Goal: Transaction & Acquisition: Purchase product/service

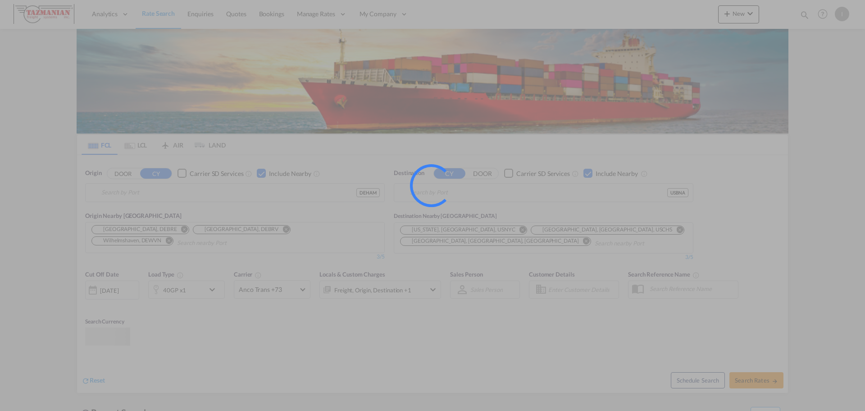
type input "[GEOGRAPHIC_DATA], [GEOGRAPHIC_DATA]"
type input "[GEOGRAPHIC_DATA], [GEOGRAPHIC_DATA], [GEOGRAPHIC_DATA]"
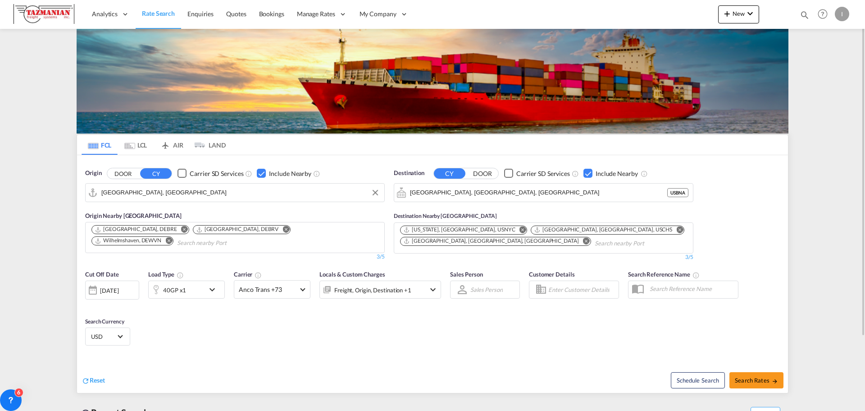
click at [313, 187] on input "[GEOGRAPHIC_DATA], [GEOGRAPHIC_DATA]" at bounding box center [240, 193] width 279 height 14
click at [100, 382] on span "Reset" at bounding box center [97, 380] width 15 height 8
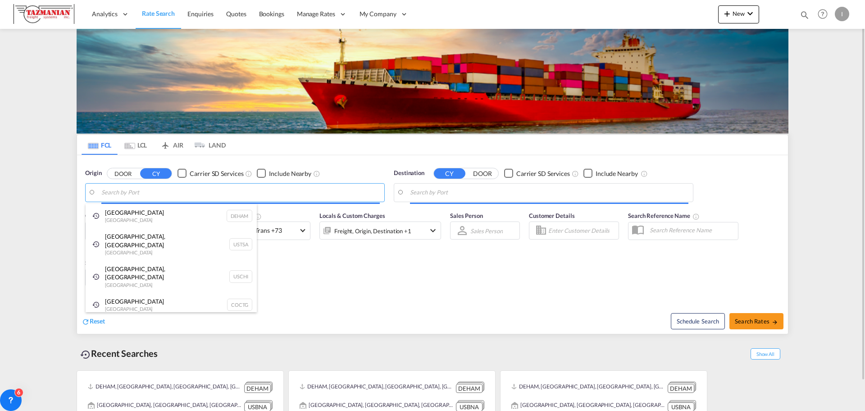
click at [144, 189] on body "Analytics Reports Dashboard Rate Search Enquiries Quotes Bookings" at bounding box center [432, 205] width 865 height 411
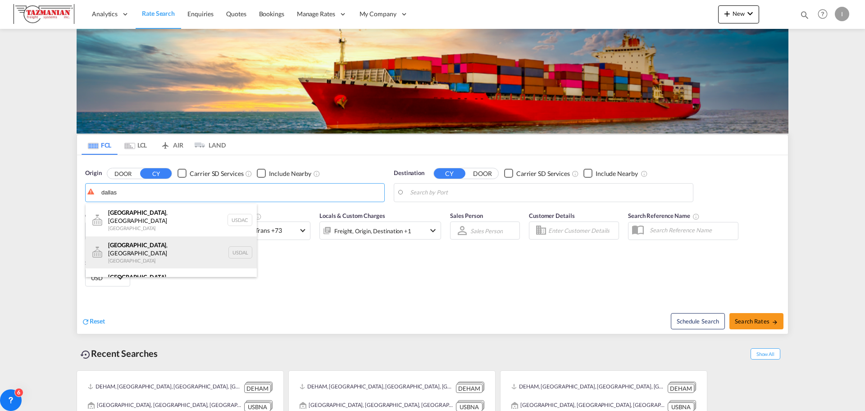
click at [155, 246] on div "[GEOGRAPHIC_DATA] , [GEOGRAPHIC_DATA] [GEOGRAPHIC_DATA] USDAL" at bounding box center [171, 252] width 171 height 32
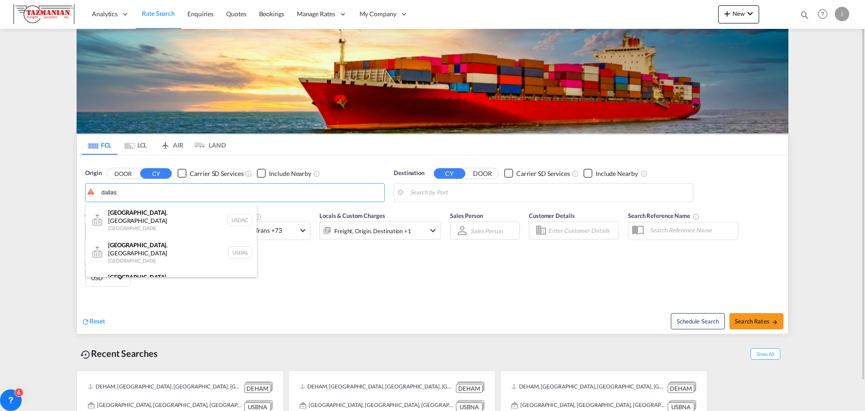
type input "[GEOGRAPHIC_DATA], [GEOGRAPHIC_DATA], USDAL"
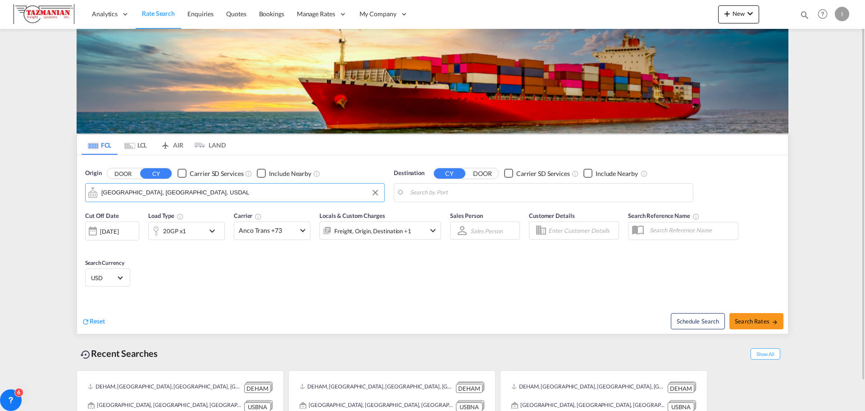
click at [497, 198] on body "Analytics Reports Dashboard Rate Search Enquiries Quotes Bookings" at bounding box center [432, 205] width 865 height 411
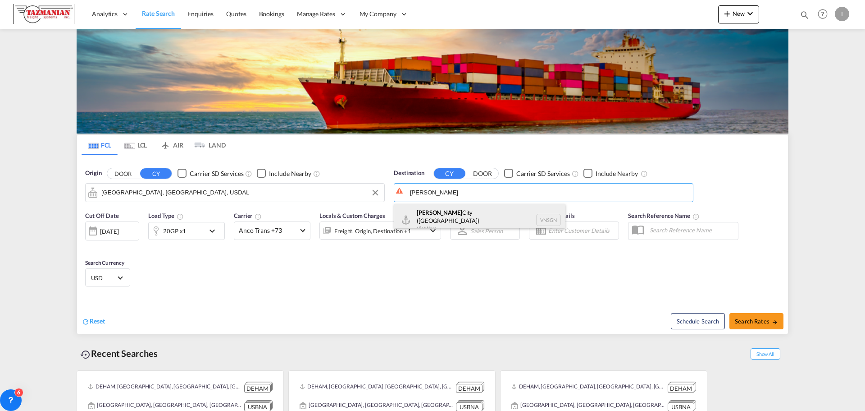
click at [477, 213] on div "[GEOGRAPHIC_DATA] ([GEOGRAPHIC_DATA]) [GEOGRAPHIC_DATA] VNSGN" at bounding box center [479, 220] width 171 height 32
type input "Ho Chi Minh City ([GEOGRAPHIC_DATA]), VNSGN"
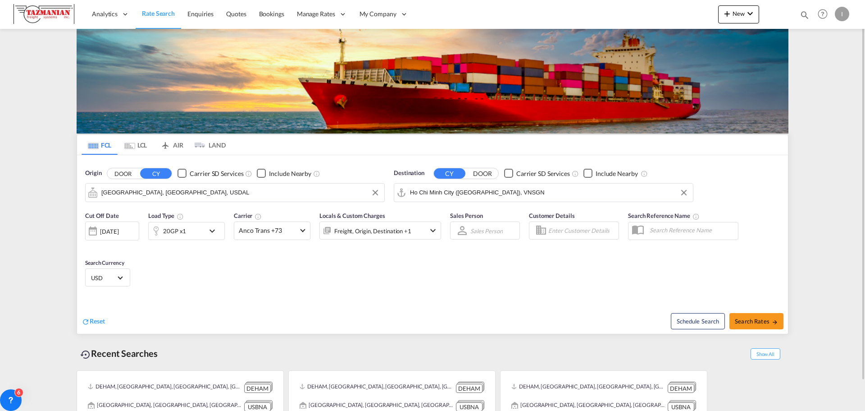
click at [436, 273] on div "Cut Off Date [DATE] [DATE] Load Type 20GP x1 Carrier Anco Trans +73 Online Rate…" at bounding box center [432, 250] width 711 height 88
drag, startPoint x: 412, startPoint y: 291, endPoint x: 386, endPoint y: 252, distance: 47.4
click at [410, 289] on div "Cut Off Date [DATE] [DATE] Load Type 20GP x1 Carrier Anco Trans +73 Online Rate…" at bounding box center [432, 250] width 711 height 88
click at [375, 231] on div "Freight, Origin, Destination +1" at bounding box center [372, 230] width 77 height 13
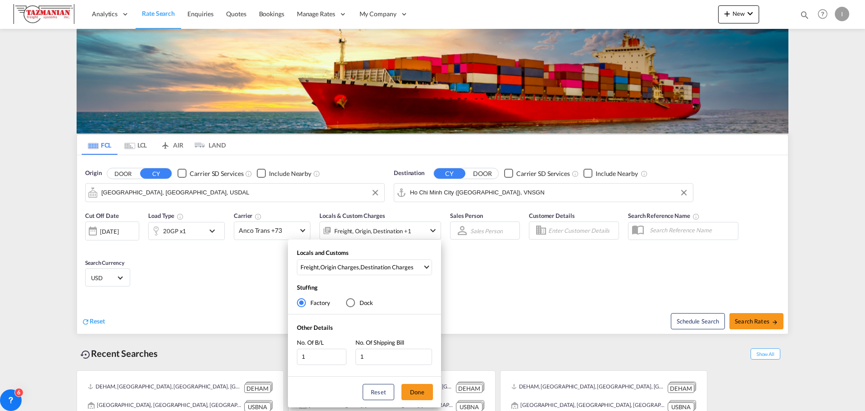
click at [374, 229] on div "Locals and Customs Freight , Origin Charges , Destination Charges Clear All Sel…" at bounding box center [432, 205] width 865 height 411
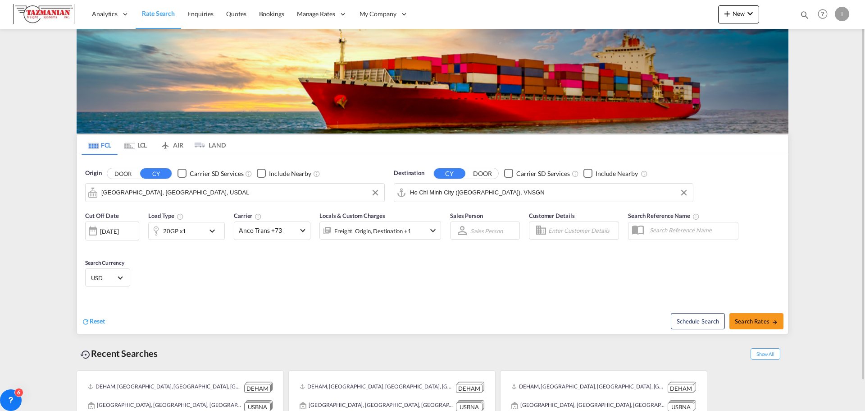
click at [522, 271] on div "Cut Off Date [DATE] [DATE] Load Type 20GP x1 Carrier Anco Trans +73 Online Rate…" at bounding box center [432, 250] width 711 height 88
click at [504, 284] on div "Cut Off Date [DATE] [DATE] Load Type 20GP x1 Carrier Anco Trans +73 Online Rate…" at bounding box center [432, 250] width 711 height 88
click at [347, 282] on div "Cut Off Date [DATE] [DATE] Load Type 20GP x1 Carrier Anco Trans +73 Online Rate…" at bounding box center [432, 250] width 711 height 88
click at [189, 226] on div "20GP x1" at bounding box center [177, 231] width 56 height 18
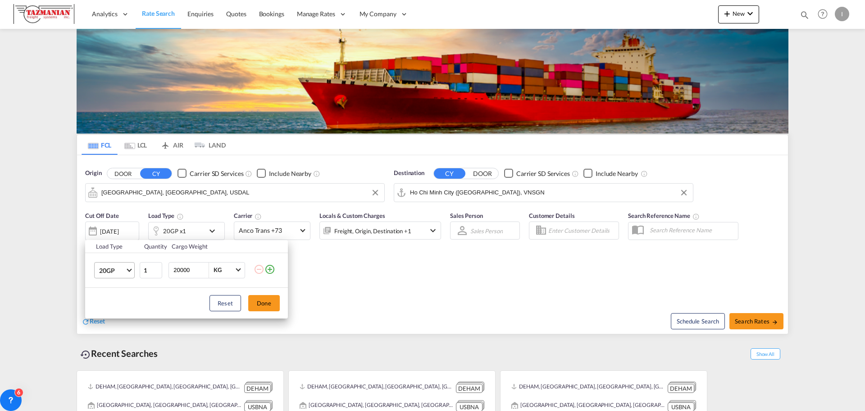
click at [124, 271] on span "20GP" at bounding box center [112, 270] width 26 height 9
click at [119, 335] on md-option "45HC" at bounding box center [122, 335] width 61 height 22
click at [120, 270] on span "45HC" at bounding box center [112, 270] width 26 height 9
click at [121, 256] on md-option "40HC" at bounding box center [122, 249] width 61 height 22
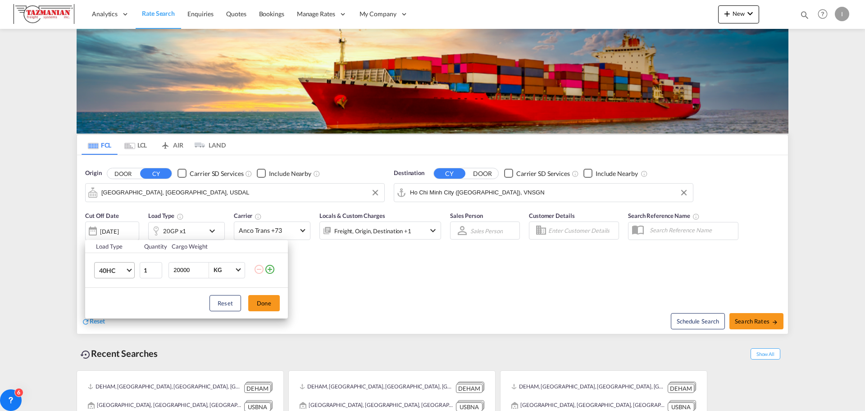
click at [110, 266] on md-select-value "40HC" at bounding box center [116, 269] width 36 height 15
click at [112, 250] on div "40GP" at bounding box center [107, 248] width 16 height 9
drag, startPoint x: 176, startPoint y: 274, endPoint x: 161, endPoint y: 272, distance: 15.4
click at [161, 272] on tr "40GP 1 20000 KG KG" at bounding box center [186, 269] width 203 height 35
type input "10000"
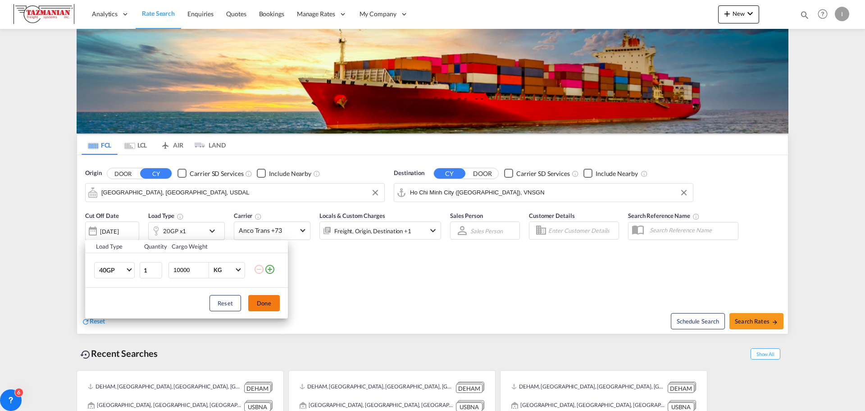
click at [265, 300] on button "Done" at bounding box center [264, 303] width 32 height 16
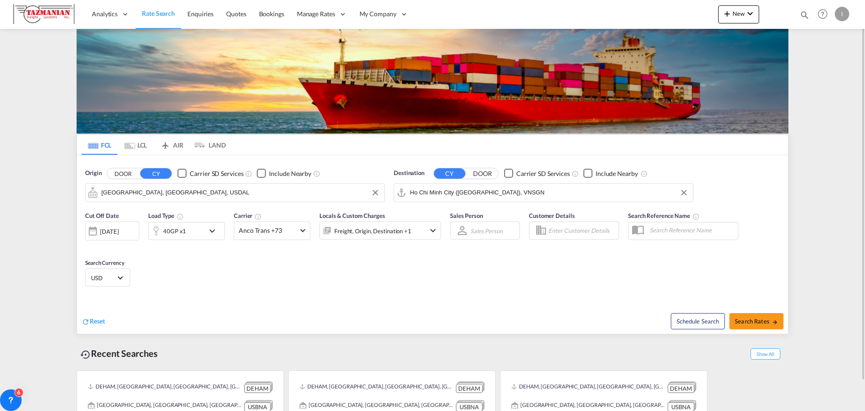
click at [196, 240] on div "Cut Off Date [DATE] [DATE] Load Type 40GP x1 Carrier Anco Trans +73 Online Rate…" at bounding box center [263, 230] width 356 height 38
click at [195, 238] on div "40GP x1" at bounding box center [177, 231] width 56 height 18
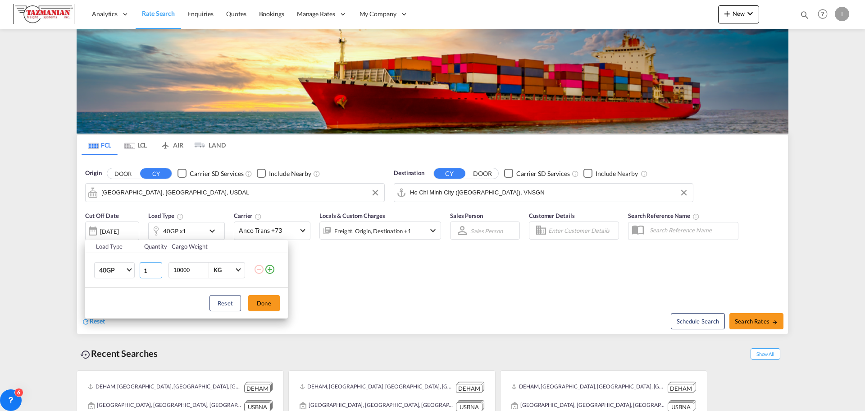
click at [148, 267] on input "1" at bounding box center [151, 270] width 23 height 16
click at [145, 276] on input "12" at bounding box center [151, 270] width 23 height 16
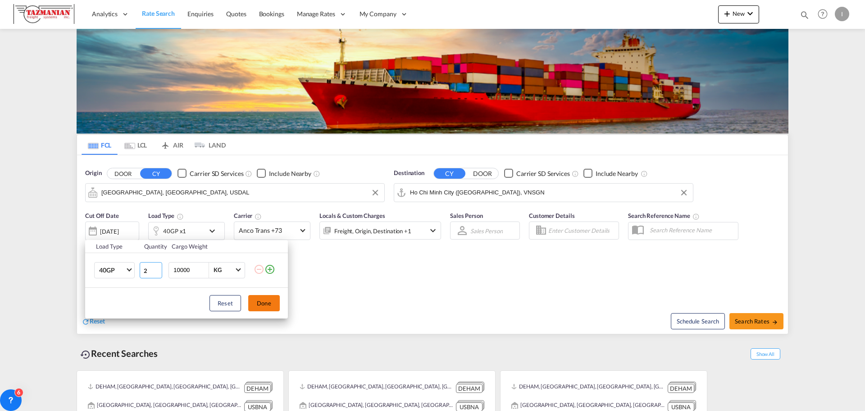
type input "2"
click at [248, 297] on button "Done" at bounding box center [264, 303] width 32 height 16
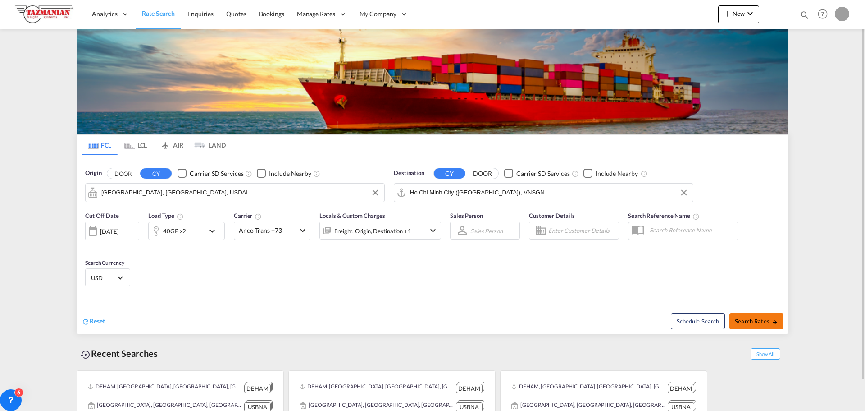
click at [755, 322] on span "Search Rates" at bounding box center [756, 320] width 43 height 7
type input "USDAL to VNSGN / [DATE]"
